Goal: Transaction & Acquisition: Obtain resource

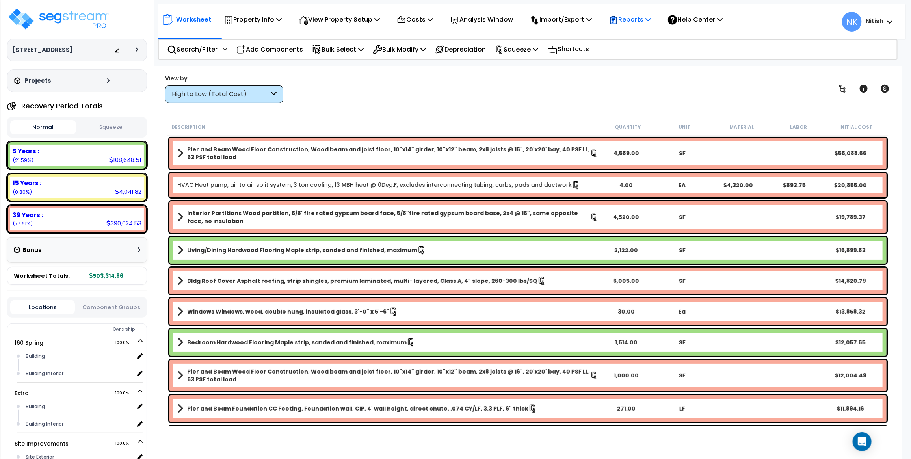
click at [651, 22] on p "Reports" at bounding box center [630, 19] width 42 height 11
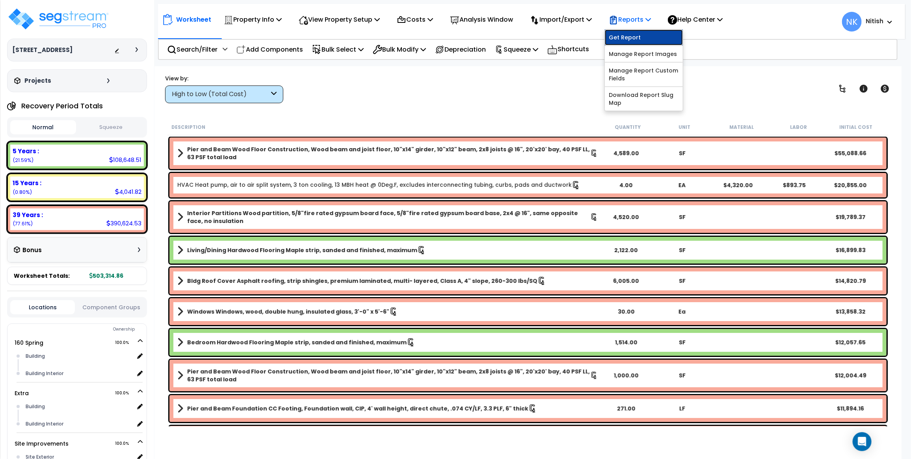
click at [637, 38] on link "Get Report" at bounding box center [644, 38] width 78 height 16
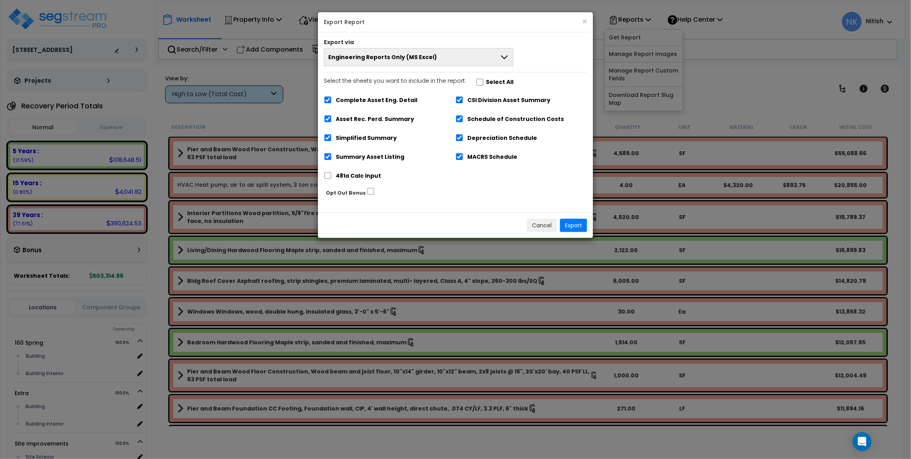
click at [435, 62] on button "Engineering Reports Only (MS Excel)" at bounding box center [419, 57] width 190 height 18
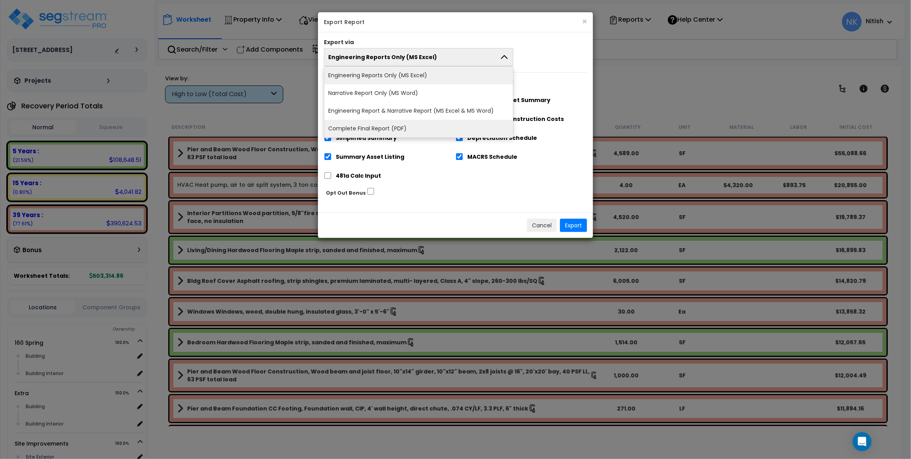
click at [413, 123] on li "Complete Final Report (PDF)" at bounding box center [418, 129] width 189 height 18
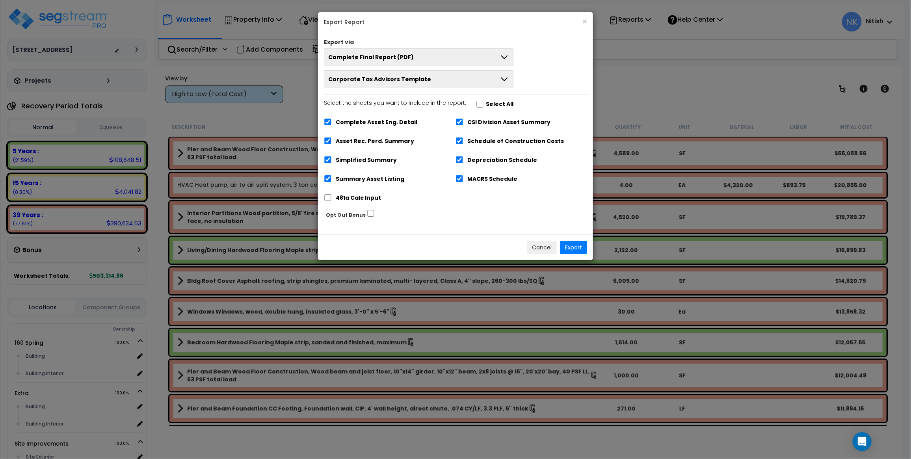
click at [406, 80] on span "Corporate Tax Advisors Template" at bounding box center [379, 79] width 103 height 8
click at [409, 97] on li "Corporate Tax Advisors Template" at bounding box center [418, 98] width 189 height 18
click at [572, 243] on button "Export" at bounding box center [573, 247] width 27 height 13
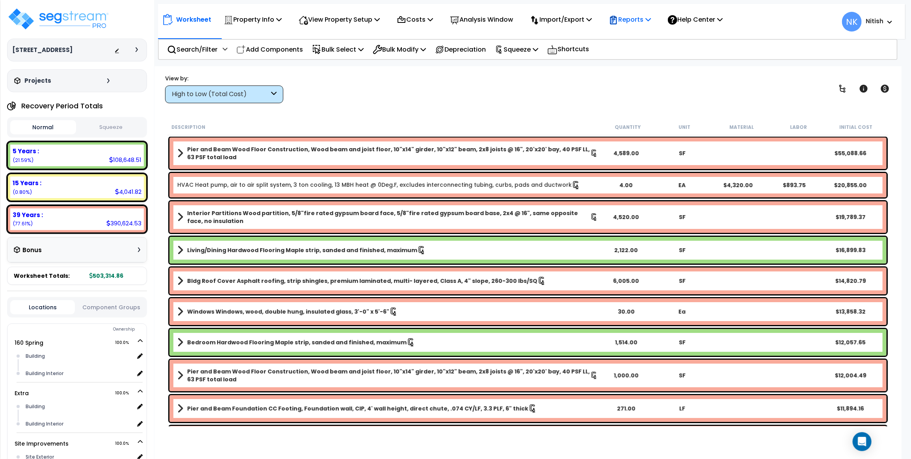
click at [640, 19] on p "Reports" at bounding box center [630, 19] width 42 height 11
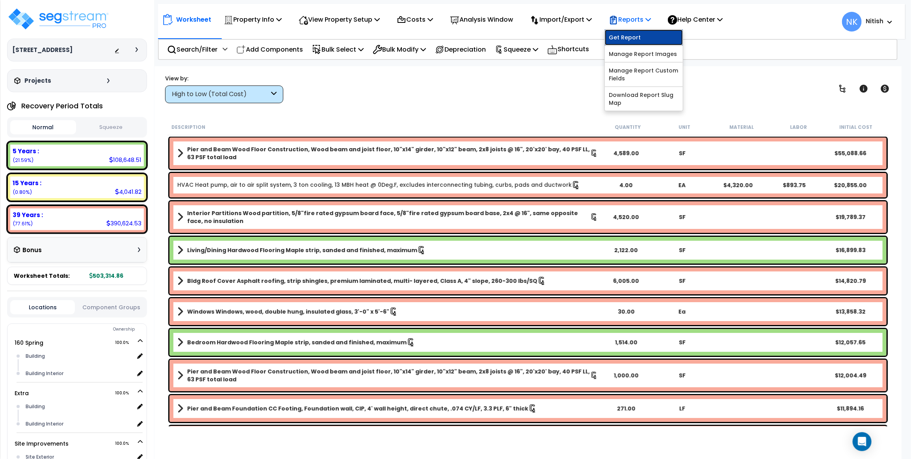
click at [637, 35] on link "Get Report" at bounding box center [644, 38] width 78 height 16
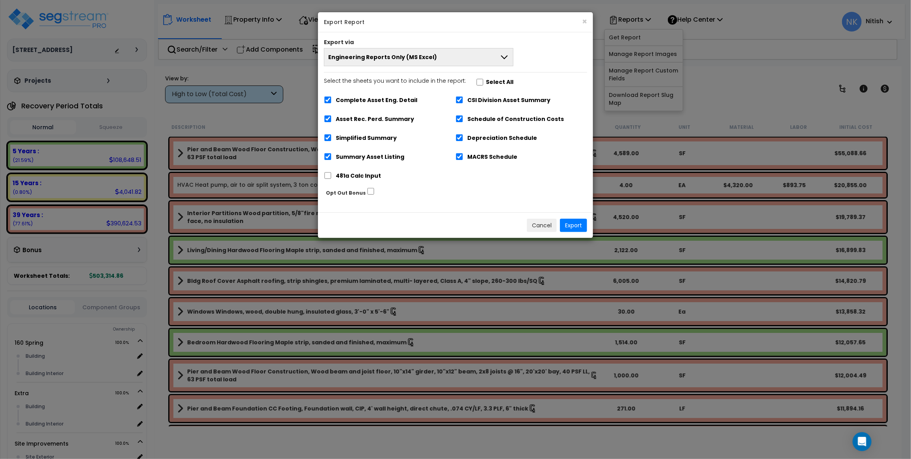
click at [477, 78] on label "Select the sheets you want to include in the report: Select All" at bounding box center [419, 82] width 190 height 13
click at [476, 84] on input "Select the sheets you want to include in the report: Select All" at bounding box center [480, 82] width 8 height 7
checkbox input "true"
click at [476, 83] on input "Select the sheets you want to include in the report: Select All" at bounding box center [480, 82] width 8 height 7
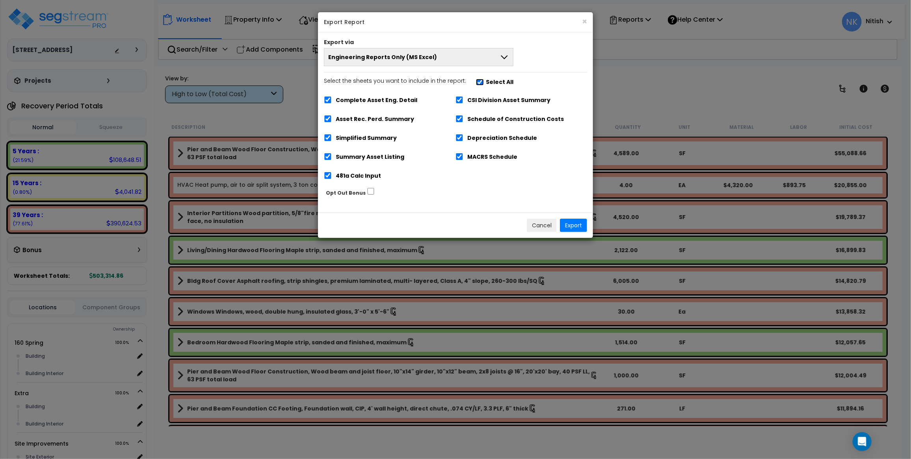
checkbox input "false"
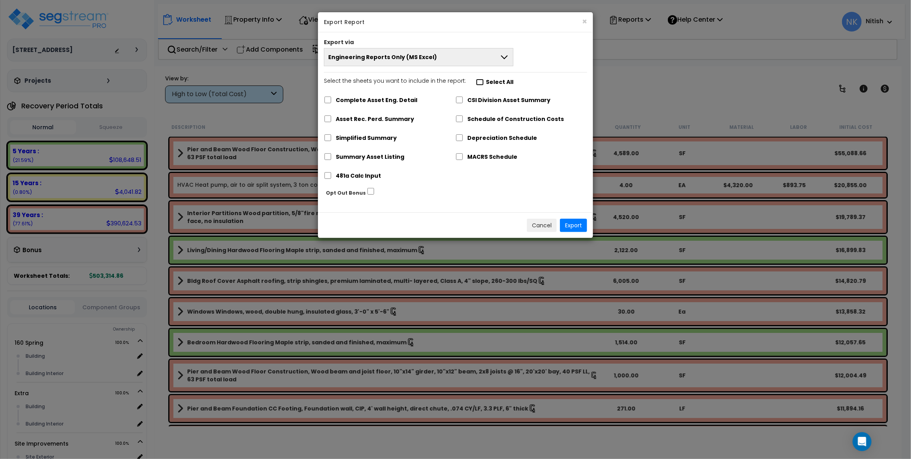
checkbox input "false"
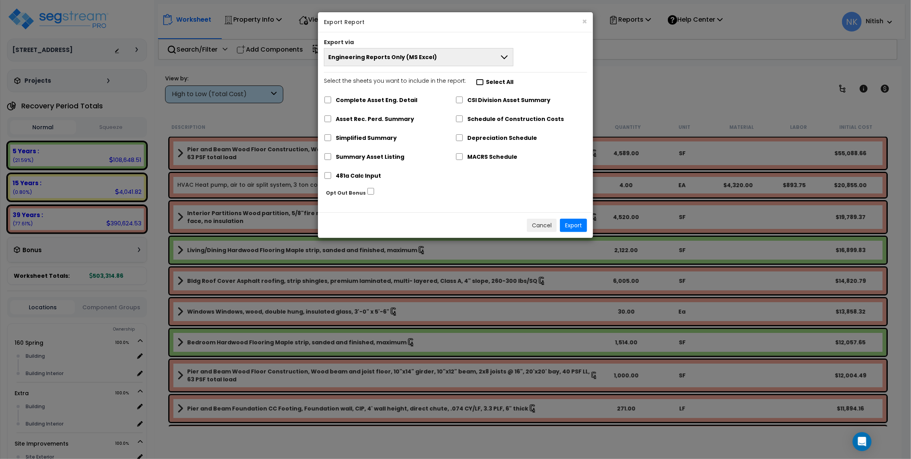
click at [476, 83] on input "Select the sheets you want to include in the report: Select All" at bounding box center [480, 82] width 8 height 7
checkbox input "true"
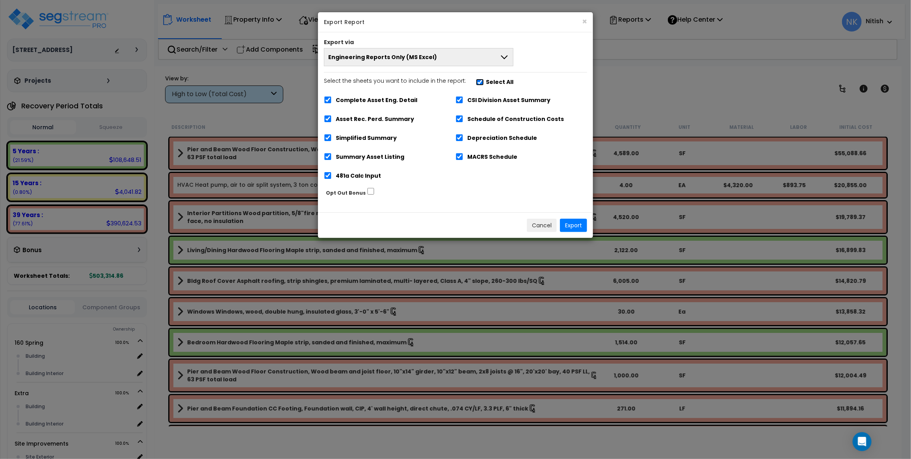
checkbox input "true"
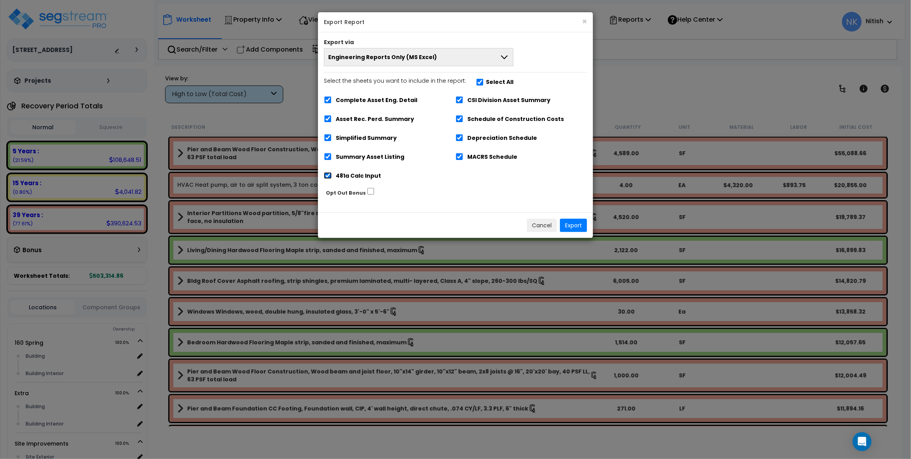
click at [325, 177] on input "481a Calc Input" at bounding box center [328, 175] width 8 height 7
checkbox input "false"
click at [403, 50] on button "Engineering Reports Only (MS Excel)" at bounding box center [419, 57] width 190 height 18
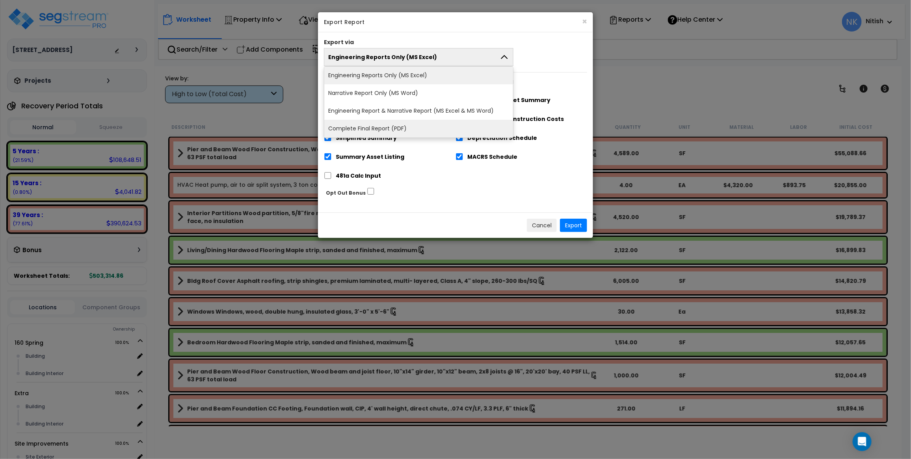
click at [386, 124] on li "Complete Final Report (PDF)" at bounding box center [418, 129] width 189 height 18
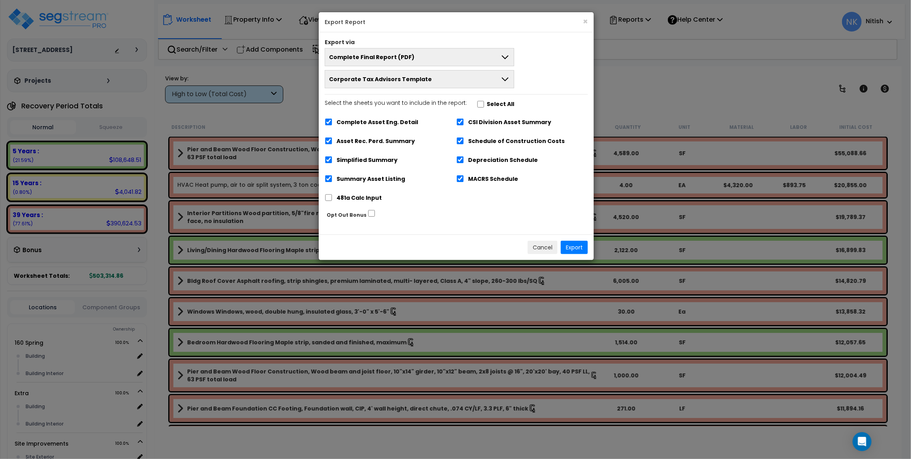
click at [413, 80] on span "Corporate Tax Advisors Template" at bounding box center [380, 79] width 103 height 8
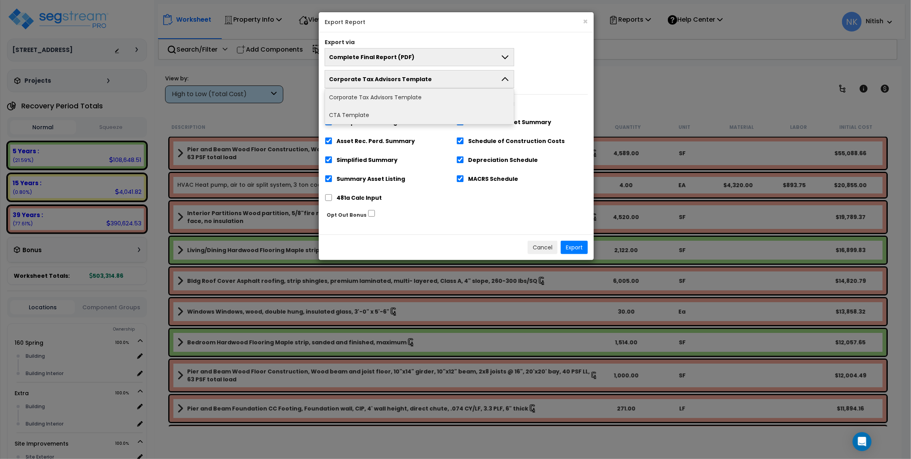
click at [407, 112] on li "CTA Template" at bounding box center [419, 115] width 189 height 18
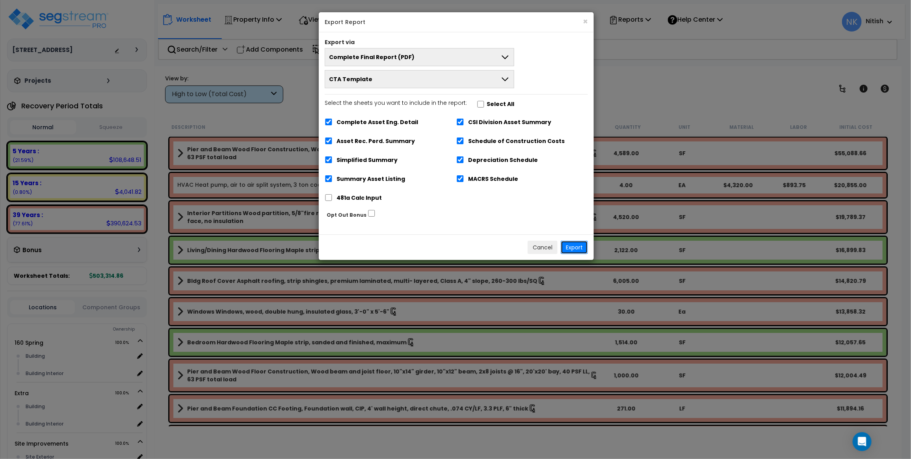
click at [574, 245] on button "Export" at bounding box center [574, 247] width 27 height 13
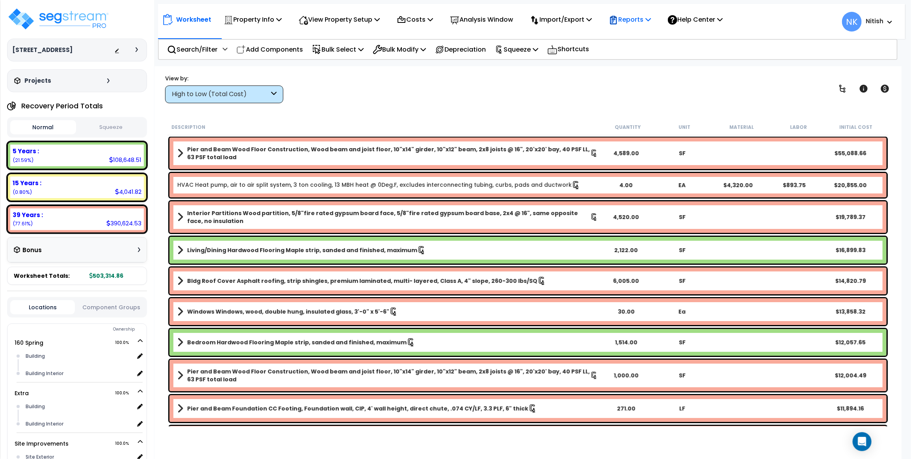
click at [641, 21] on p "Reports" at bounding box center [630, 19] width 42 height 11
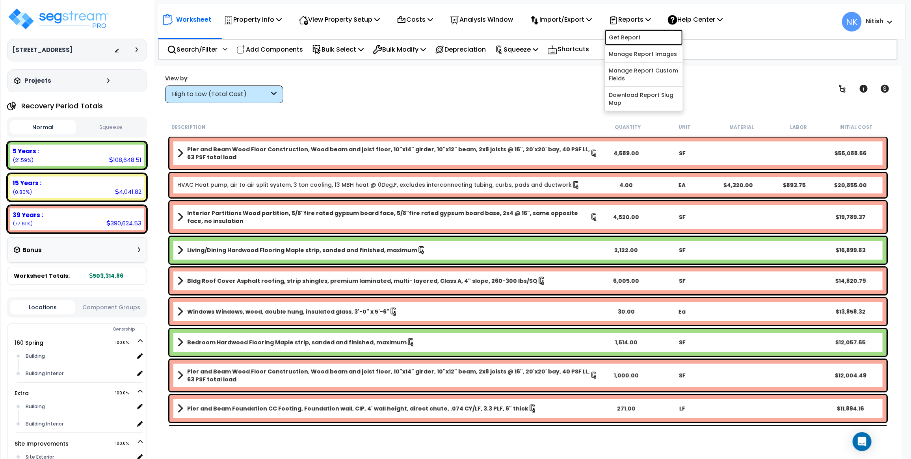
click at [634, 41] on link "Get Report" at bounding box center [644, 38] width 78 height 16
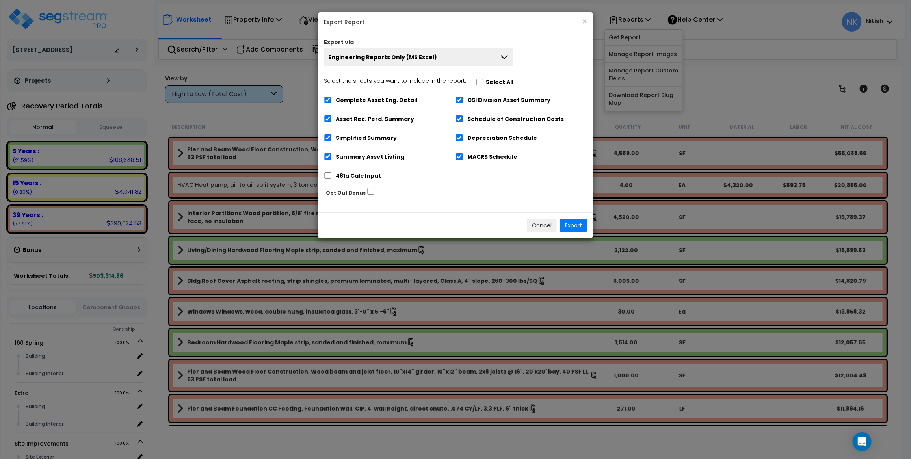
click at [453, 54] on button "Engineering Reports Only (MS Excel)" at bounding box center [419, 57] width 190 height 18
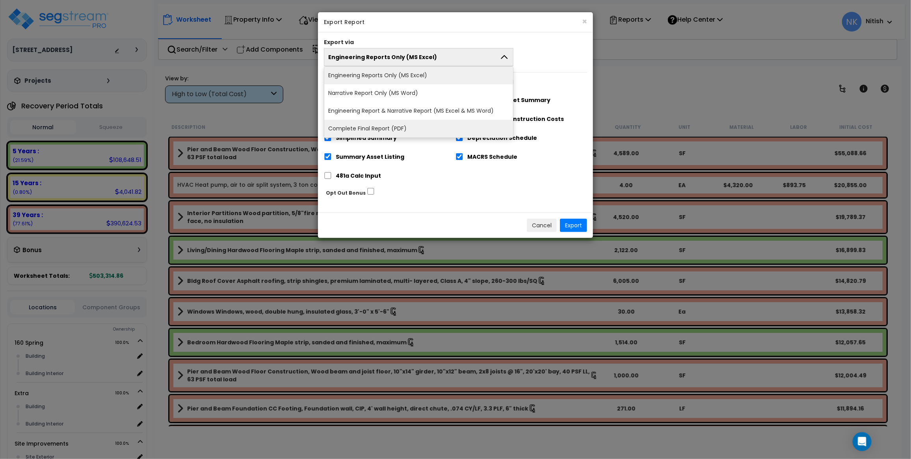
click at [424, 123] on li "Complete Final Report (PDF)" at bounding box center [418, 129] width 189 height 18
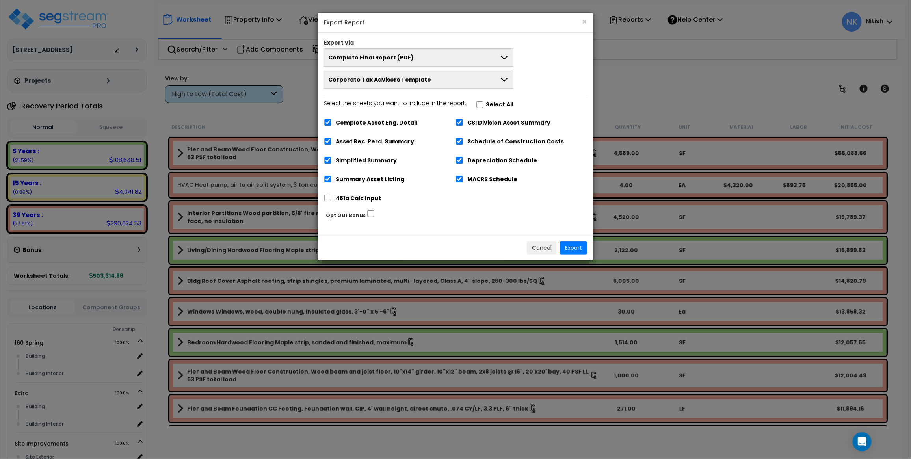
click at [430, 82] on button "Corporate Tax Advisors Template" at bounding box center [419, 80] width 190 height 18
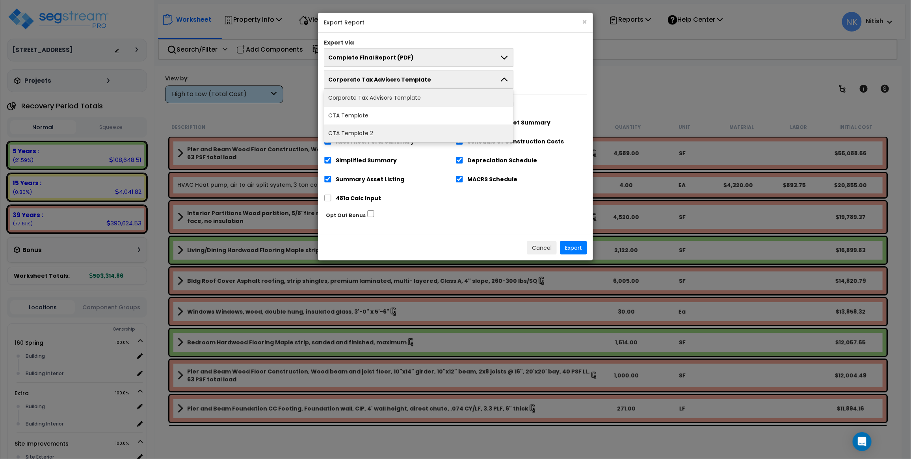
click at [419, 132] on li "CTA Template 2" at bounding box center [418, 133] width 189 height 18
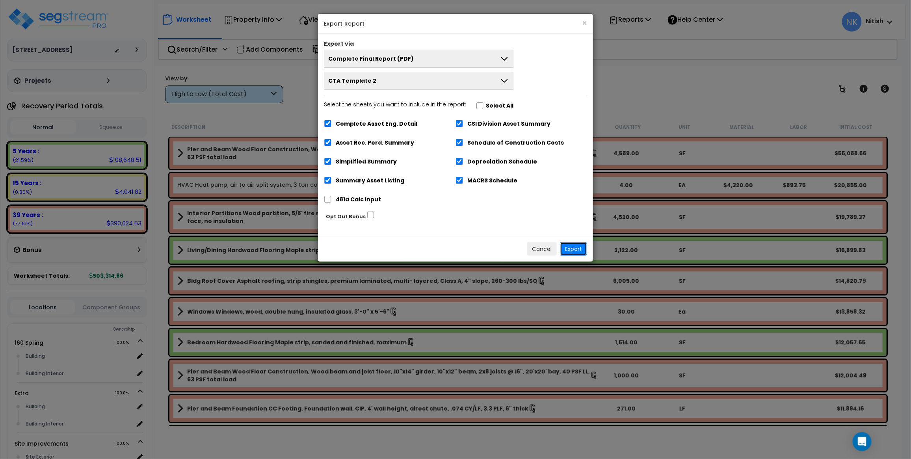
click at [566, 245] on button "Export" at bounding box center [573, 248] width 27 height 13
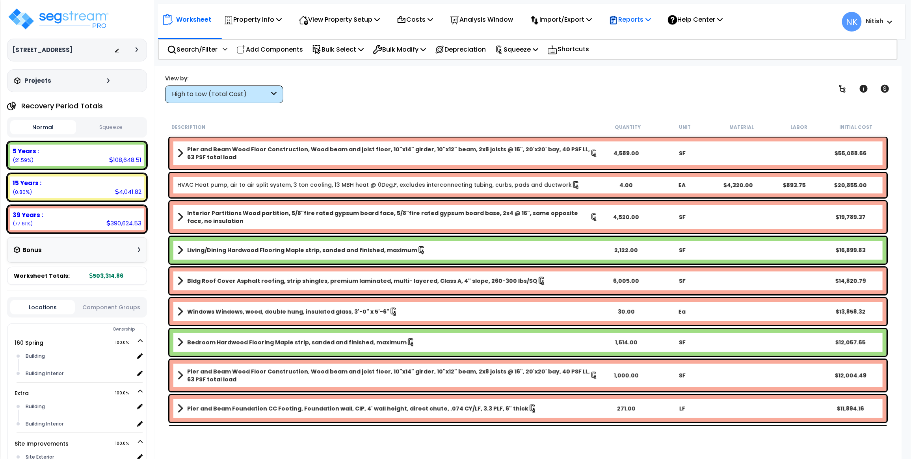
click at [634, 20] on p "Reports" at bounding box center [630, 19] width 42 height 11
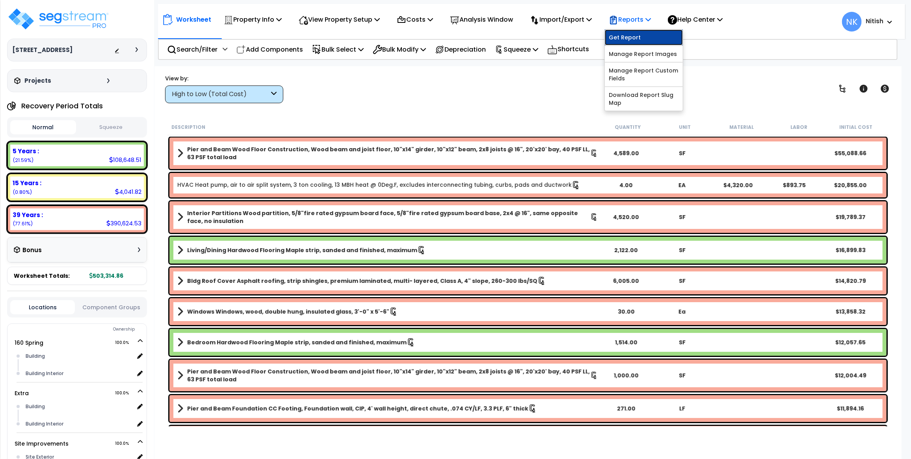
click at [630, 36] on link "Get Report" at bounding box center [644, 38] width 78 height 16
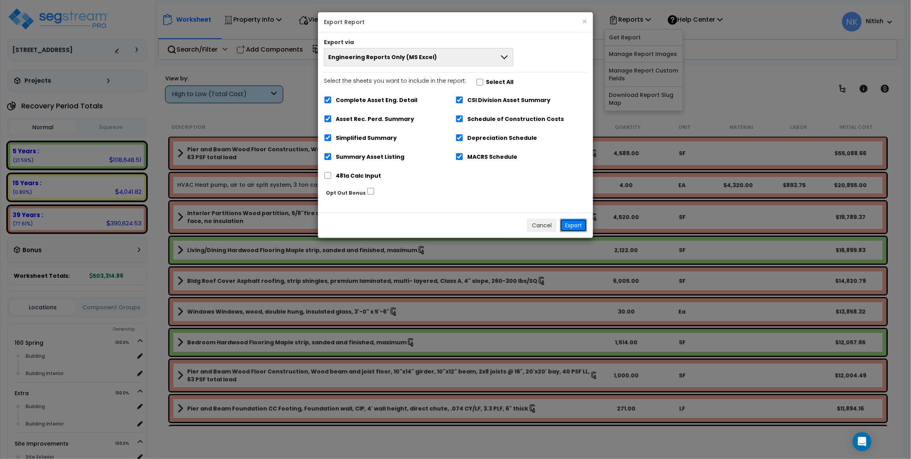
click at [578, 226] on button "Export" at bounding box center [573, 225] width 27 height 13
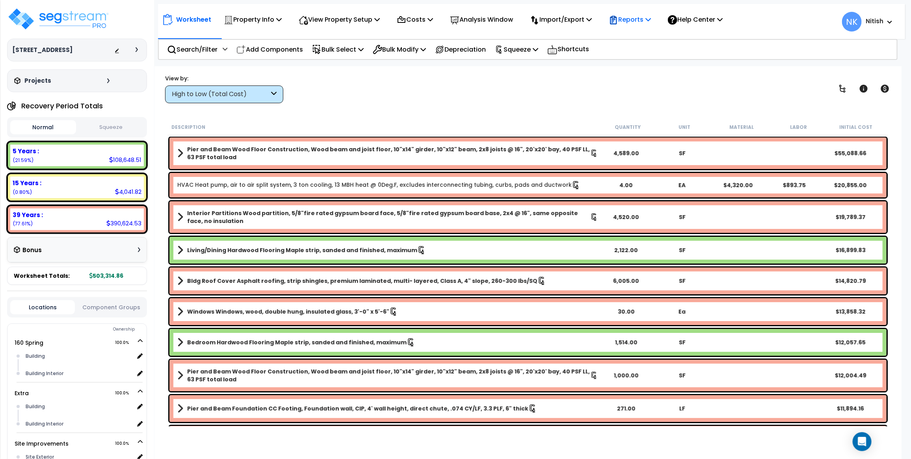
click at [651, 15] on p "Reports" at bounding box center [630, 19] width 42 height 11
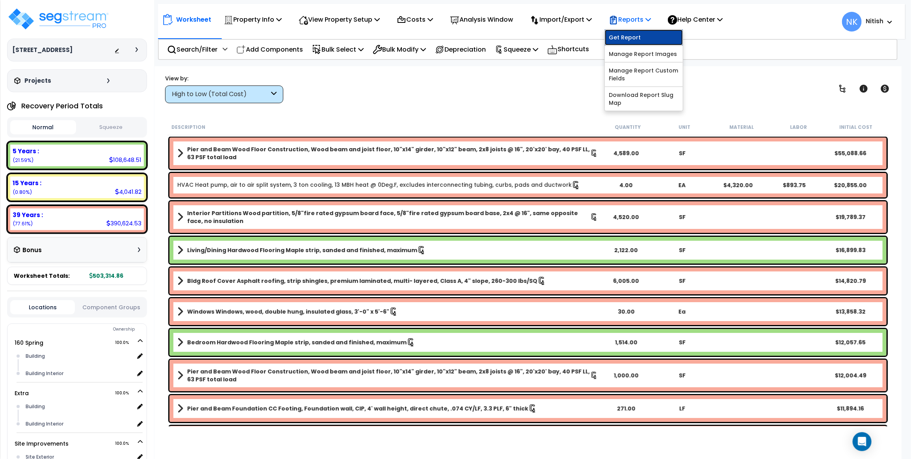
click at [645, 34] on link "Get Report" at bounding box center [644, 38] width 78 height 16
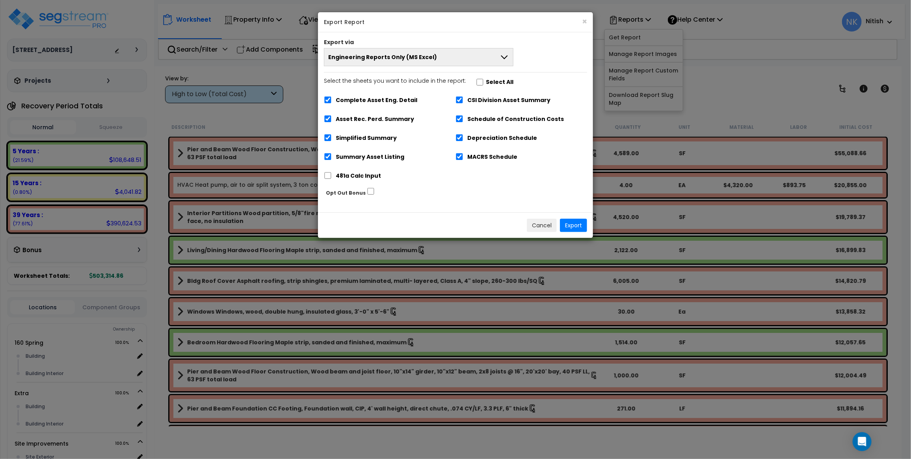
click at [437, 56] on button "Engineering Reports Only (MS Excel)" at bounding box center [419, 57] width 190 height 18
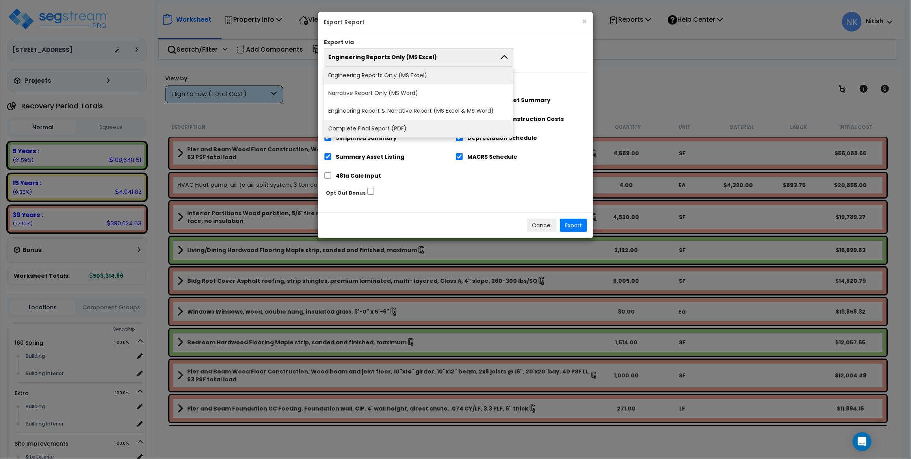
click at [406, 128] on li "Complete Final Report (PDF)" at bounding box center [418, 129] width 189 height 18
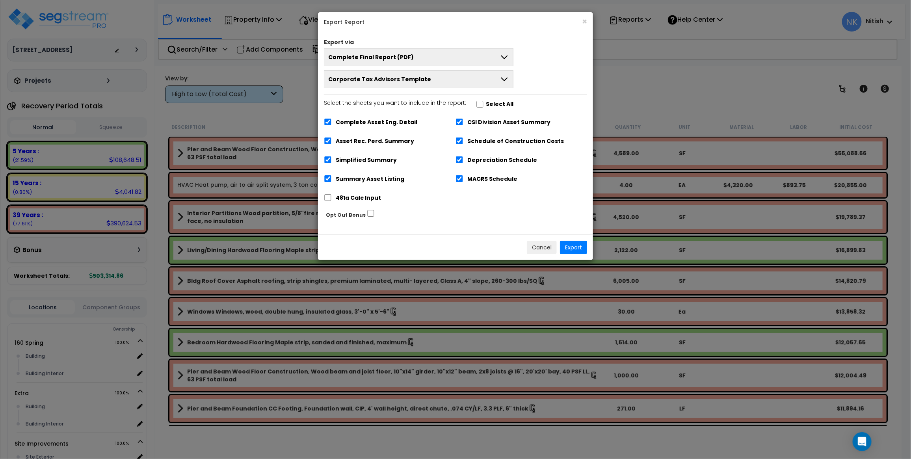
click at [409, 81] on span "Corporate Tax Advisors Template" at bounding box center [379, 79] width 103 height 8
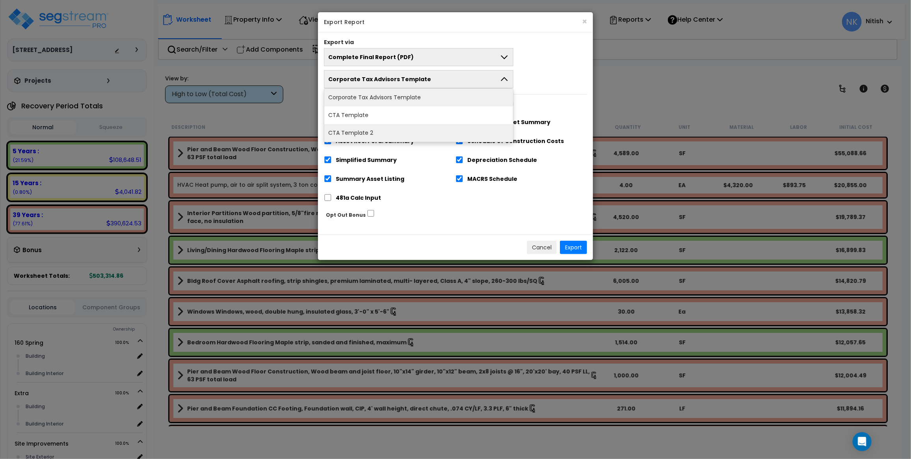
click at [398, 137] on li "CTA Template 2" at bounding box center [418, 133] width 189 height 18
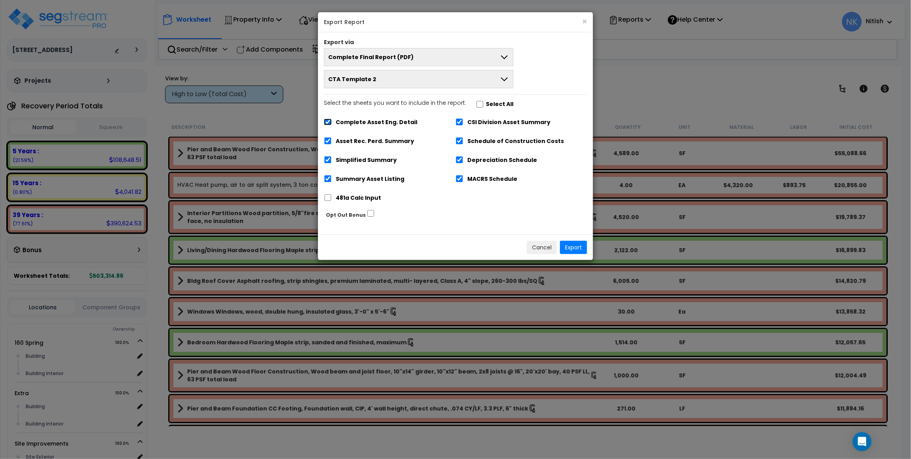
click at [328, 124] on input "Complete Asset Eng. Detail" at bounding box center [328, 122] width 8 height 7
checkbox input "false"
click at [461, 121] on input "CSI Division Asset Summary" at bounding box center [459, 122] width 8 height 7
checkbox input "false"
click at [329, 141] on input "Asset Rec. Perd. Summary" at bounding box center [328, 141] width 8 height 7
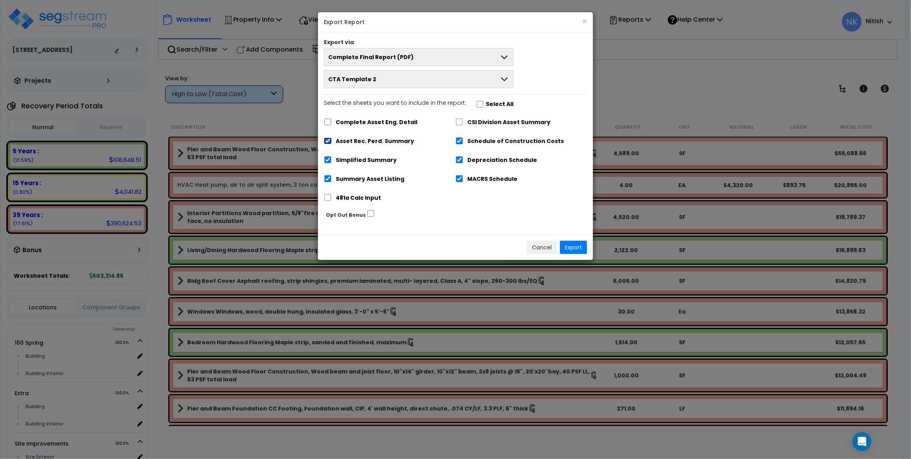
checkbox input "false"
click at [461, 141] on input "Schedule of Construction Costs" at bounding box center [459, 141] width 8 height 7
checkbox input "false"
click at [572, 245] on button "Export" at bounding box center [573, 247] width 27 height 13
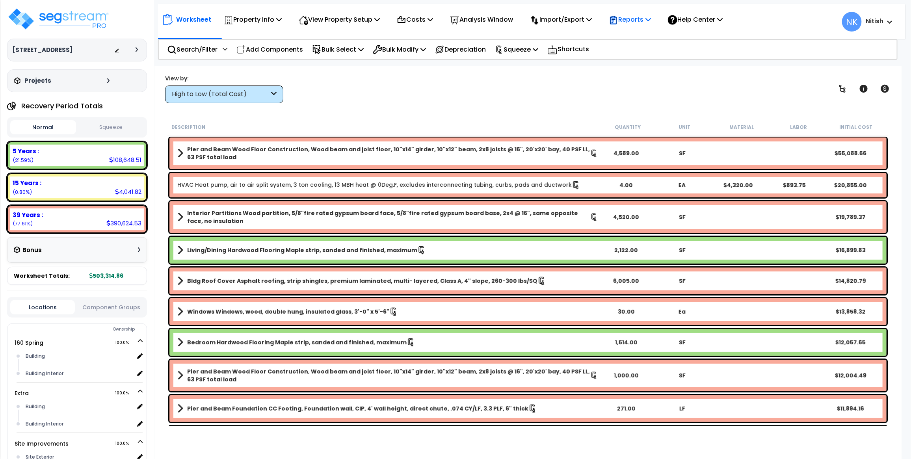
click at [630, 20] on p "Reports" at bounding box center [630, 19] width 42 height 11
click at [655, 45] on div at bounding box center [644, 45] width 78 height 1
click at [643, 24] on p "Reports" at bounding box center [630, 19] width 42 height 11
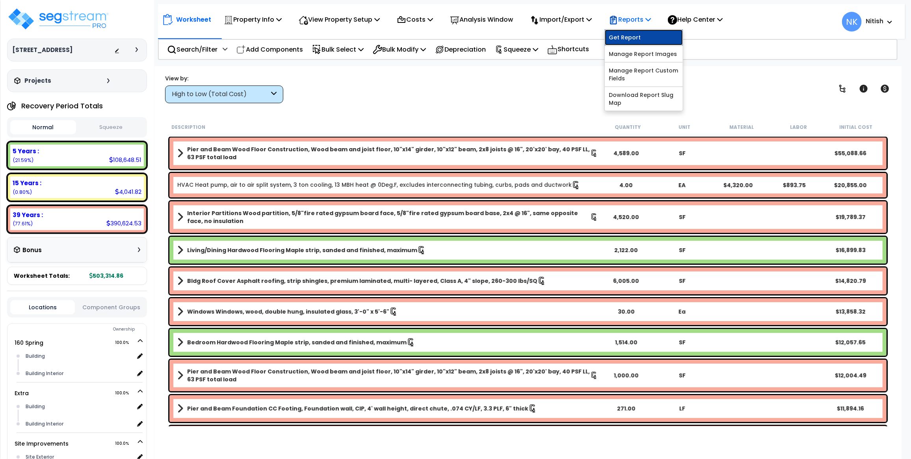
click at [639, 38] on link "Get Report" at bounding box center [644, 38] width 78 height 16
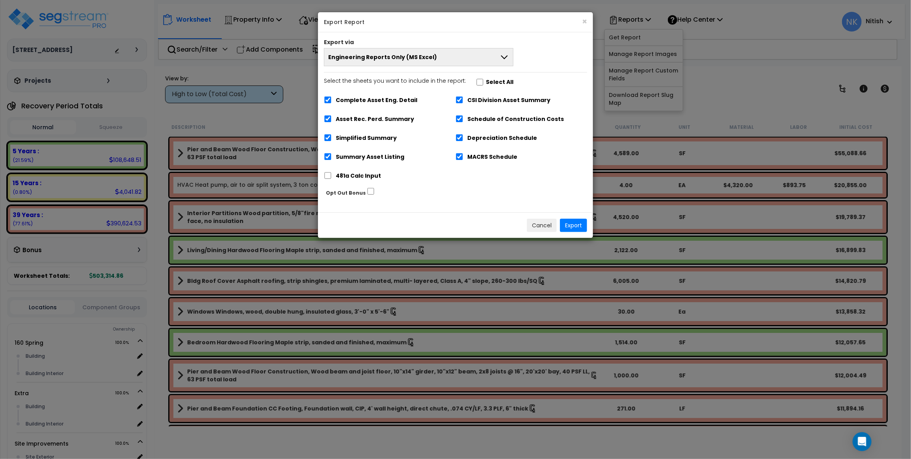
click at [407, 61] on span "Engineering Reports Only (MS Excel)" at bounding box center [382, 57] width 109 height 8
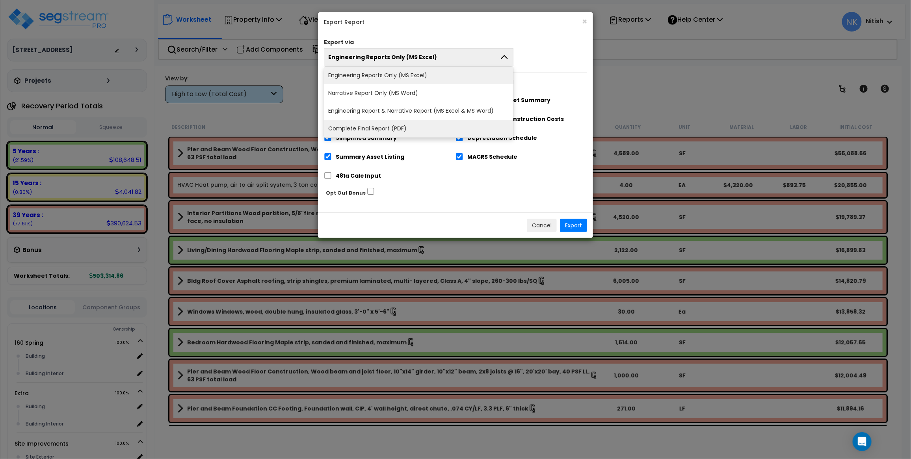
click at [405, 124] on li "Complete Final Report (PDF)" at bounding box center [418, 129] width 189 height 18
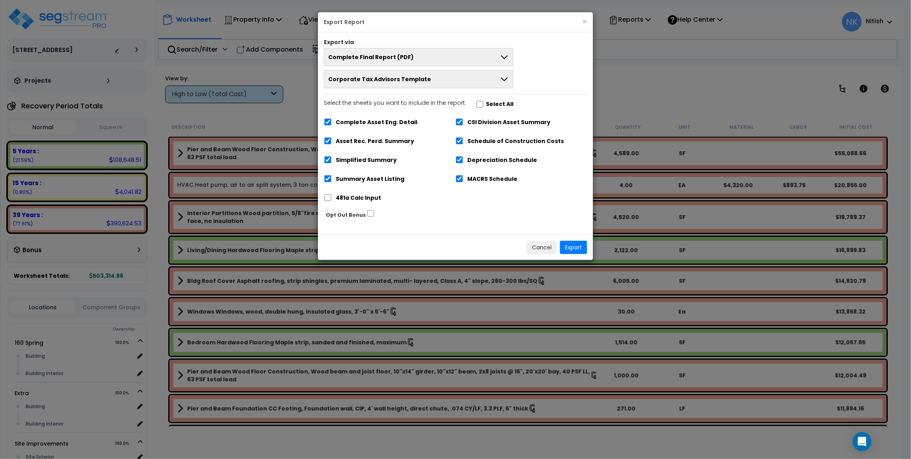
click at [410, 77] on span "Corporate Tax Advisors Template" at bounding box center [379, 79] width 103 height 8
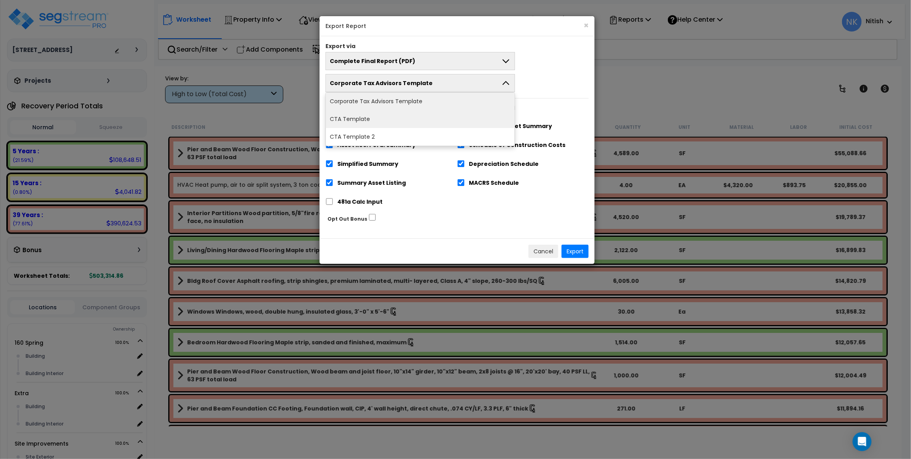
drag, startPoint x: 405, startPoint y: 122, endPoint x: 408, endPoint y: 129, distance: 7.2
click at [408, 128] on li "CTA Template" at bounding box center [420, 119] width 189 height 18
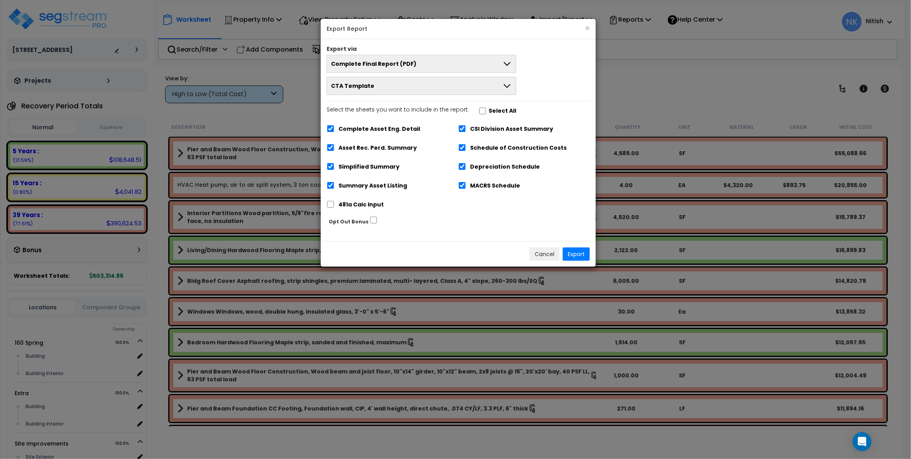
click at [439, 86] on button "CTA Template" at bounding box center [422, 86] width 190 height 18
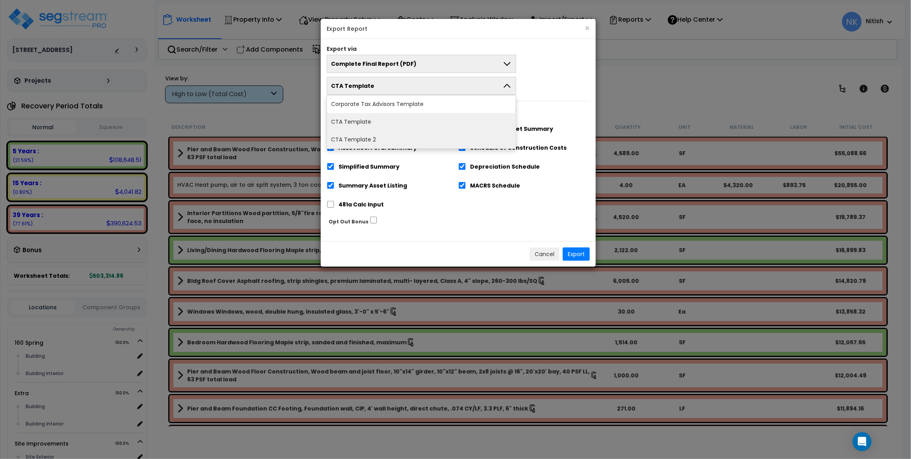
click at [424, 134] on li "CTA Template 2" at bounding box center [421, 140] width 189 height 18
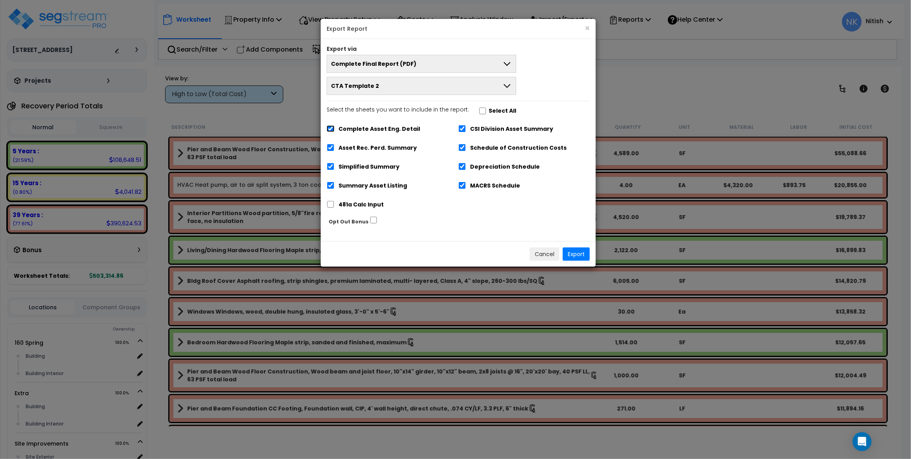
click at [332, 129] on input "Complete Asset Eng. Detail" at bounding box center [331, 128] width 8 height 7
checkbox input "false"
click at [329, 151] on input "Asset Rec. Perd. Summary" at bounding box center [331, 147] width 8 height 7
checkbox input "false"
click at [464, 148] on input "Schedule of Construction Costs" at bounding box center [462, 147] width 8 height 7
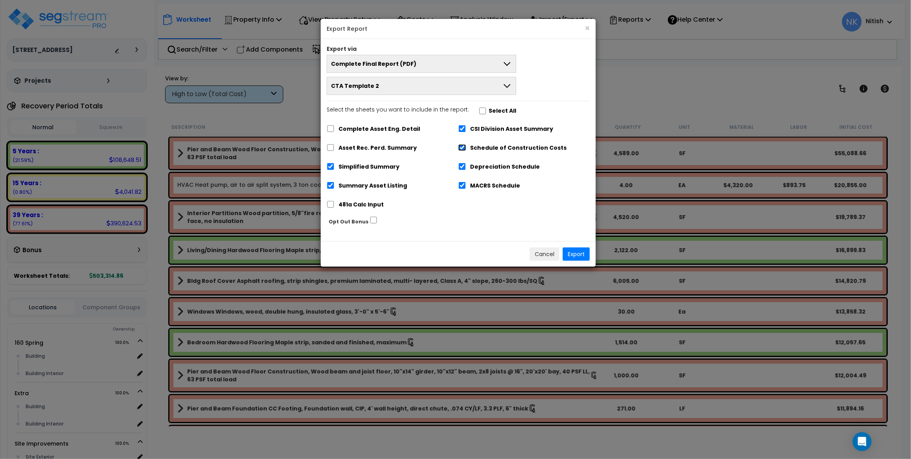
checkbox input "false"
click at [462, 124] on div "CSI Division Asset Summary" at bounding box center [524, 128] width 132 height 15
click at [463, 127] on input "CSI Division Asset Summary" at bounding box center [462, 128] width 8 height 7
checkbox input "false"
click at [573, 256] on button "Export" at bounding box center [576, 253] width 27 height 13
